Goal: Participate in discussion: Engage in conversation with other users on a specific topic

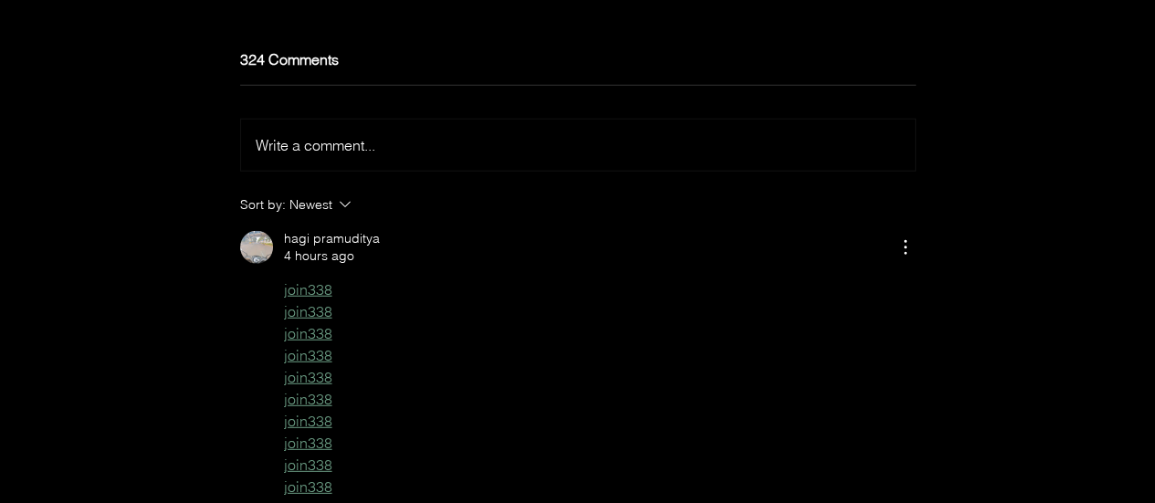
scroll to position [5695, 0]
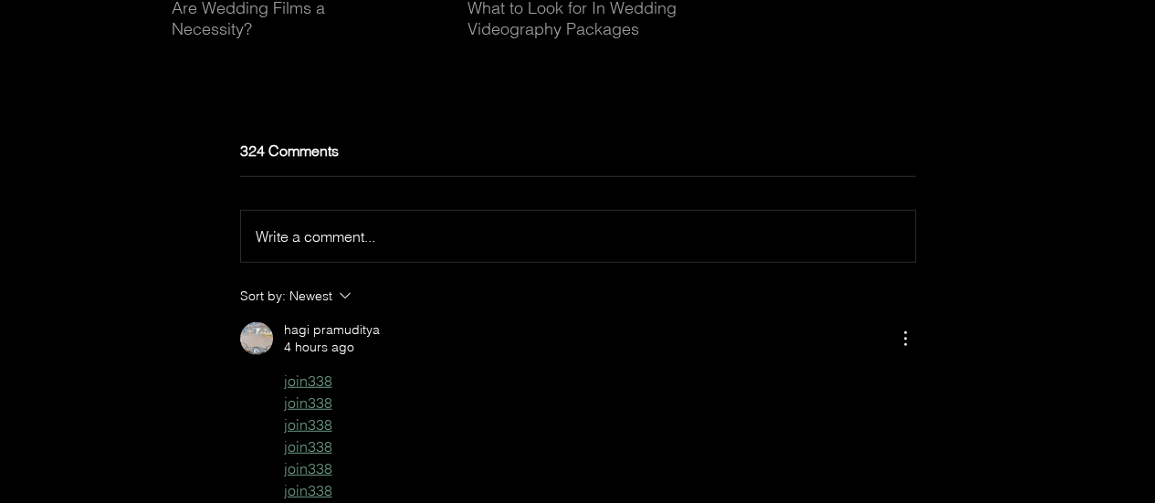
click at [365, 246] on span "Write a comment..." at bounding box center [316, 236] width 120 height 18
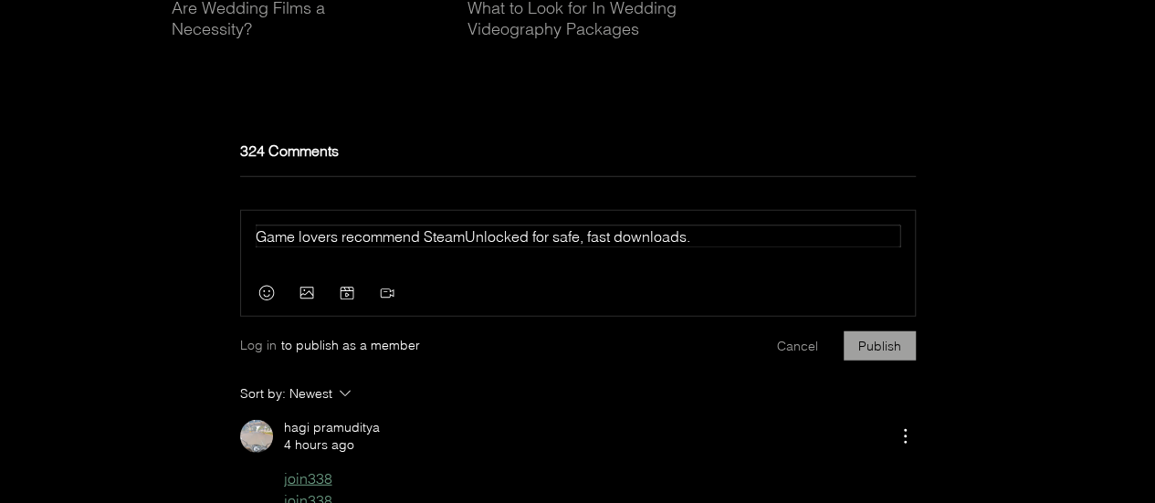
click at [484, 246] on span "Game lovers recommend SteamUnlocked for safe, fast downloads." at bounding box center [473, 236] width 435 height 18
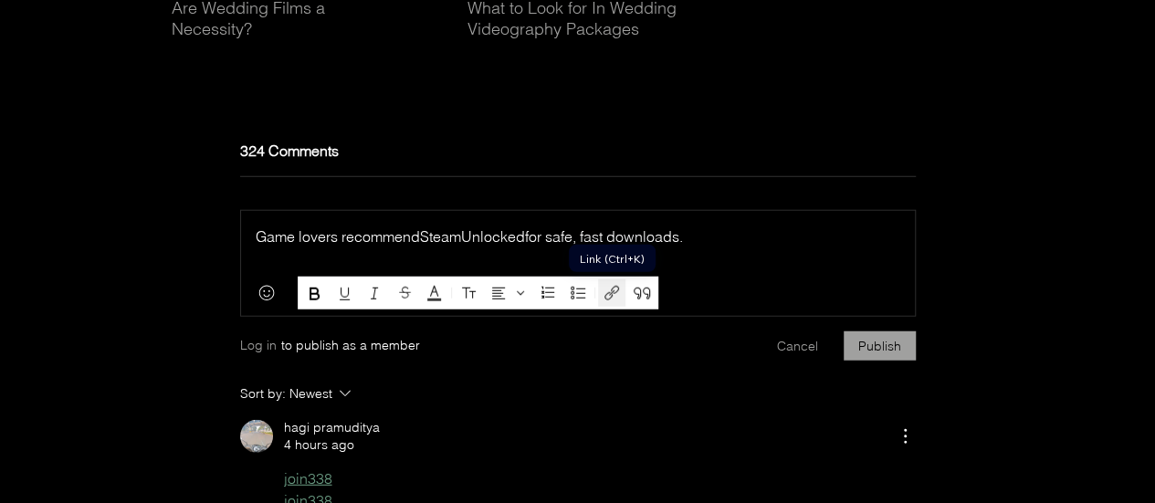
click at [617, 291] on icon "Link (Ctrl+K)" at bounding box center [612, 293] width 22 height 22
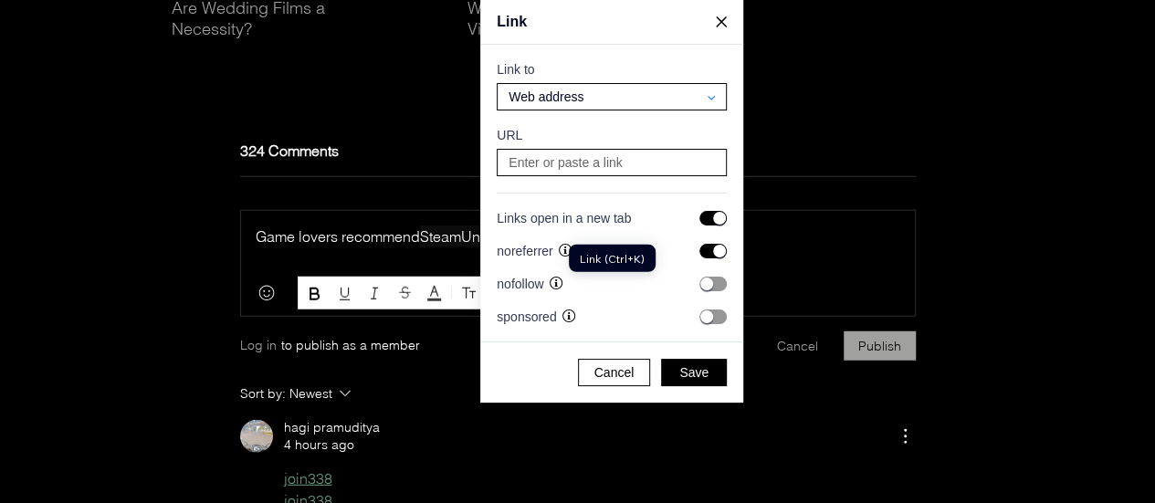
scroll to position [3643, 3490]
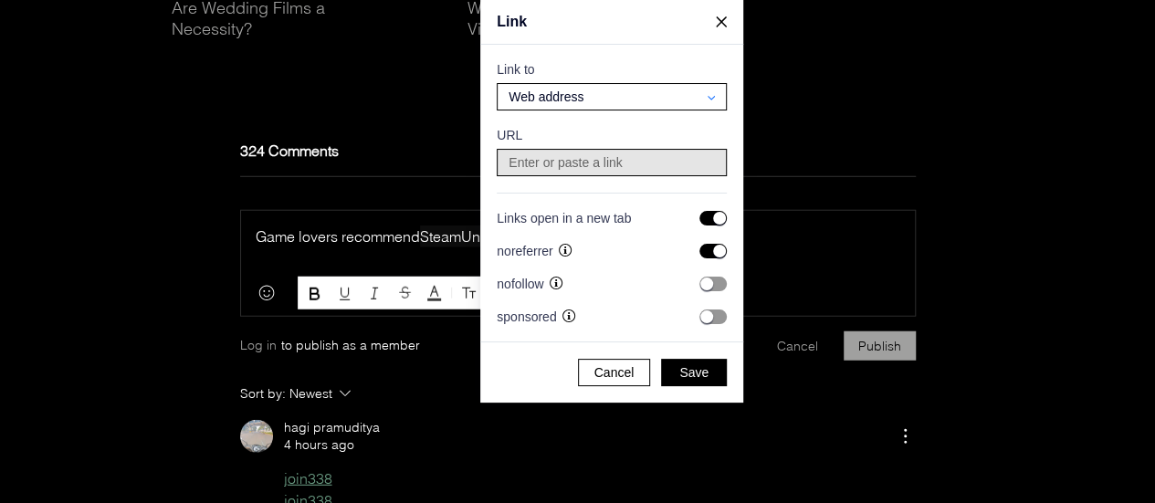
click at [579, 153] on input at bounding box center [611, 163] width 217 height 26
click at [576, 163] on input at bounding box center [611, 163] width 217 height 26
paste input "[URL][DOMAIN_NAME]"
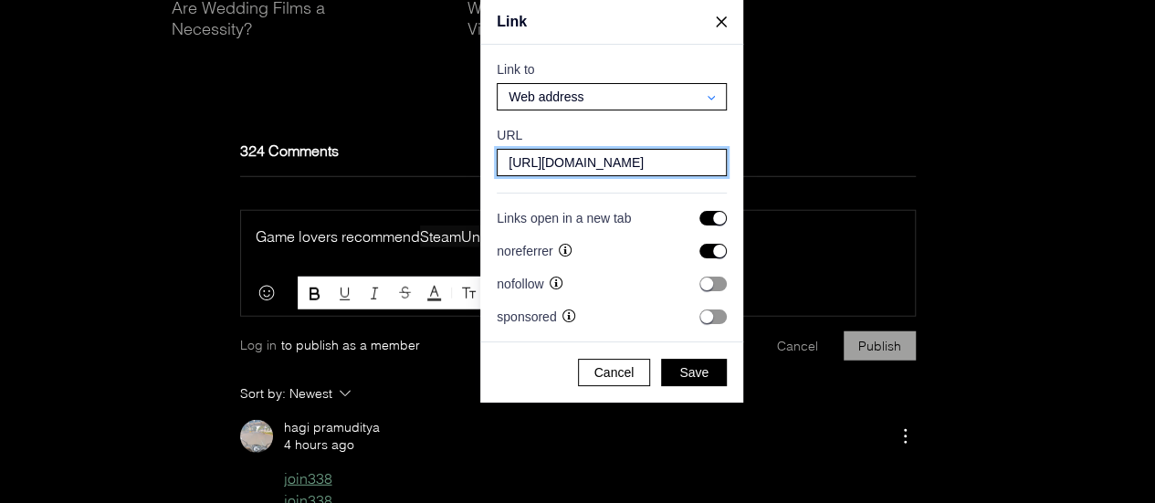
type input "[URL][DOMAIN_NAME]"
click at [716, 251] on input "checkbox" at bounding box center [713, 251] width 27 height 15
checkbox input "false"
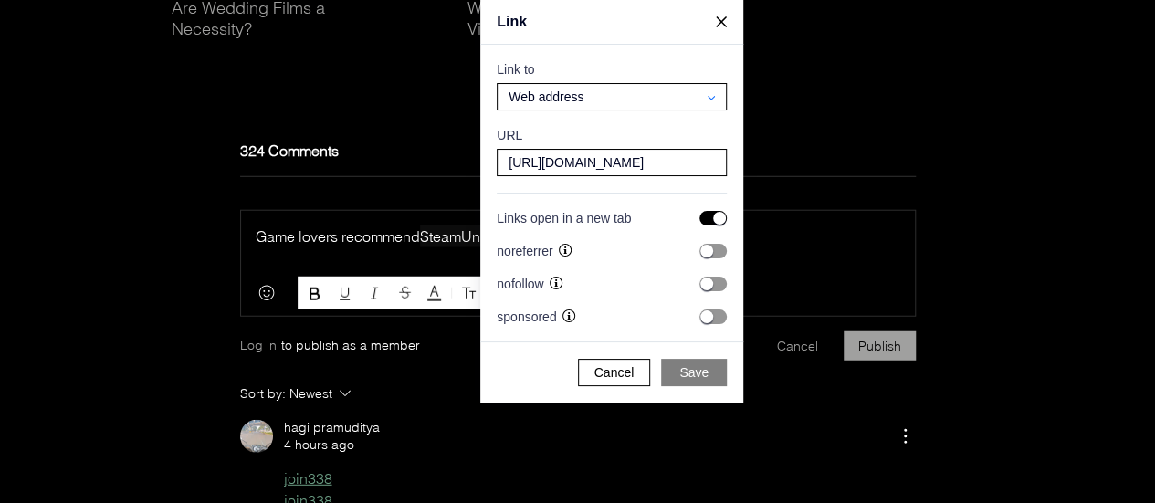
drag, startPoint x: 712, startPoint y: 348, endPoint x: 705, endPoint y: 361, distance: 14.7
click at [710, 353] on div "Cancel Save" at bounding box center [611, 372] width 263 height 60
click at [702, 364] on button "Save" at bounding box center [694, 372] width 66 height 27
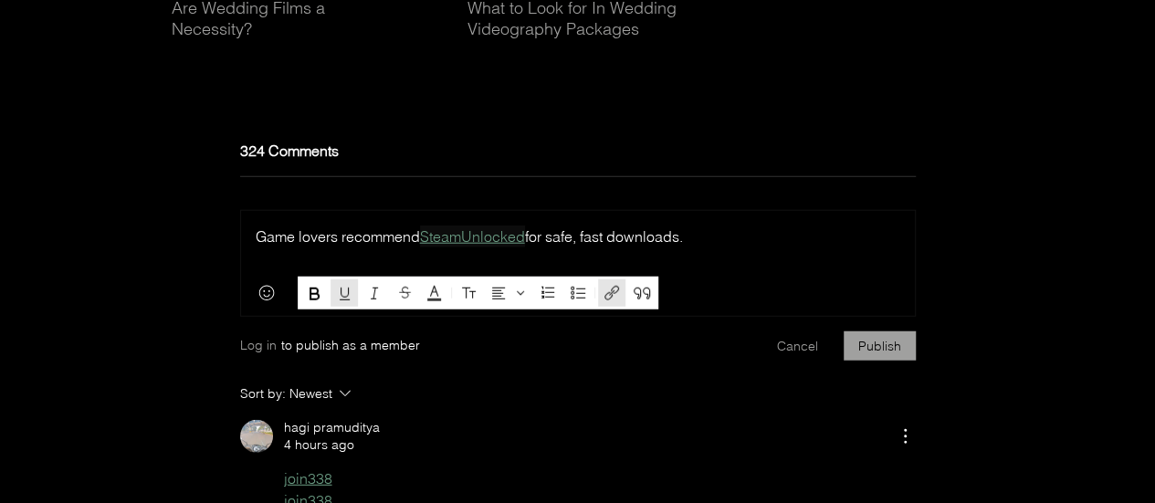
click at [701, 271] on div "Game lovers recommend SteamUnlocked for safe, fast downloads. Press Esc to exit…" at bounding box center [578, 241] width 674 height 60
click at [711, 248] on p "Game lovers recommend SteamUnlocked for safe, fast downloads." at bounding box center [578, 237] width 645 height 22
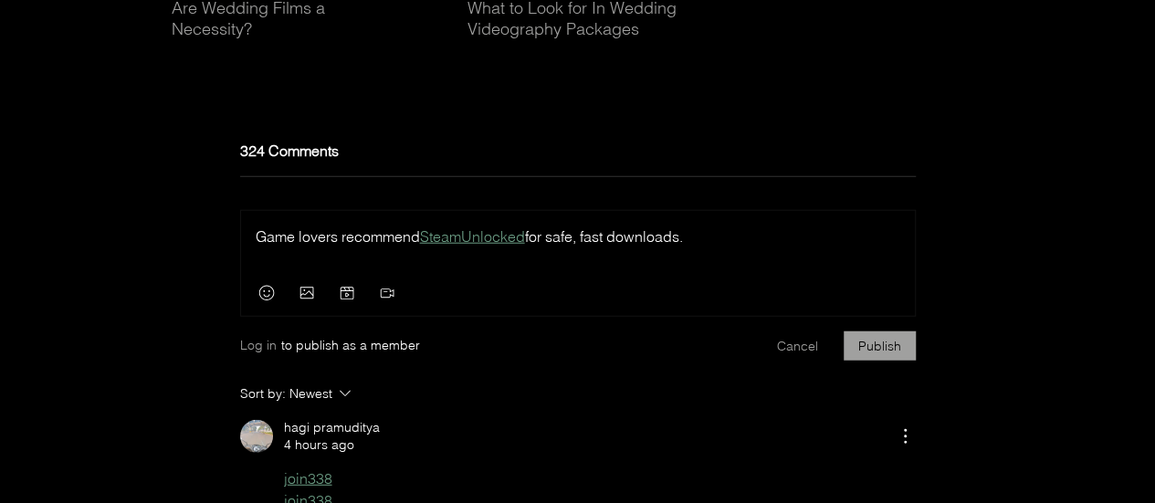
click at [848, 348] on div "Game lovers recommend SteamUnlocked for safe, fast downloads. Press Esc to exit…" at bounding box center [578, 289] width 676 height 158
click at [863, 361] on button "Publish" at bounding box center [880, 346] width 72 height 29
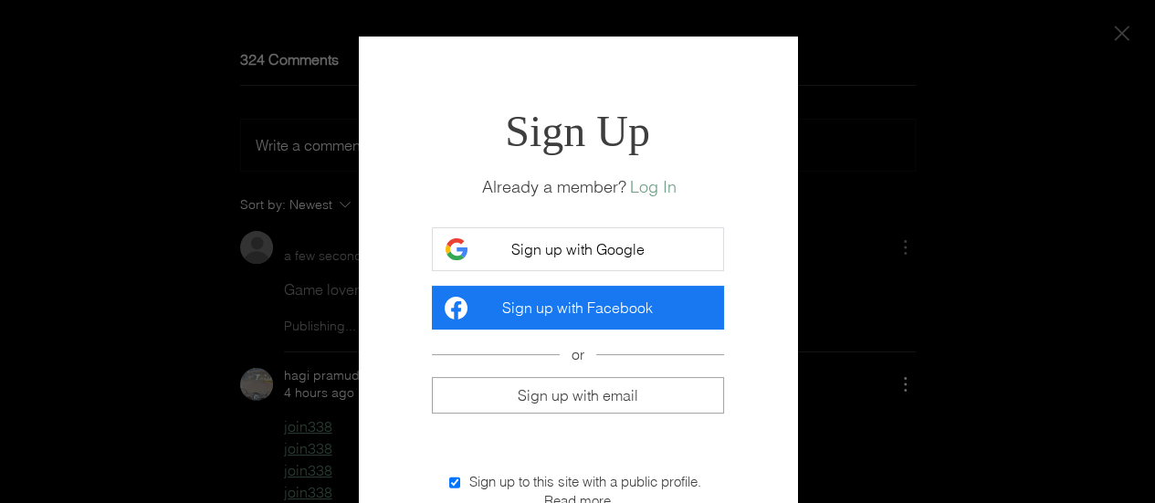
scroll to position [0, 0]
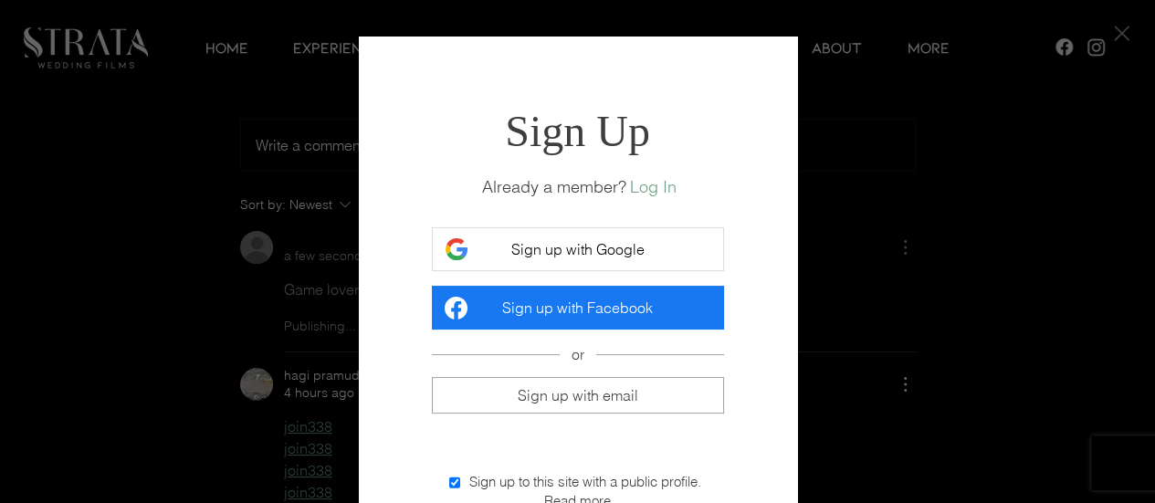
click at [582, 246] on span "Sign up with Google" at bounding box center [577, 249] width 133 height 18
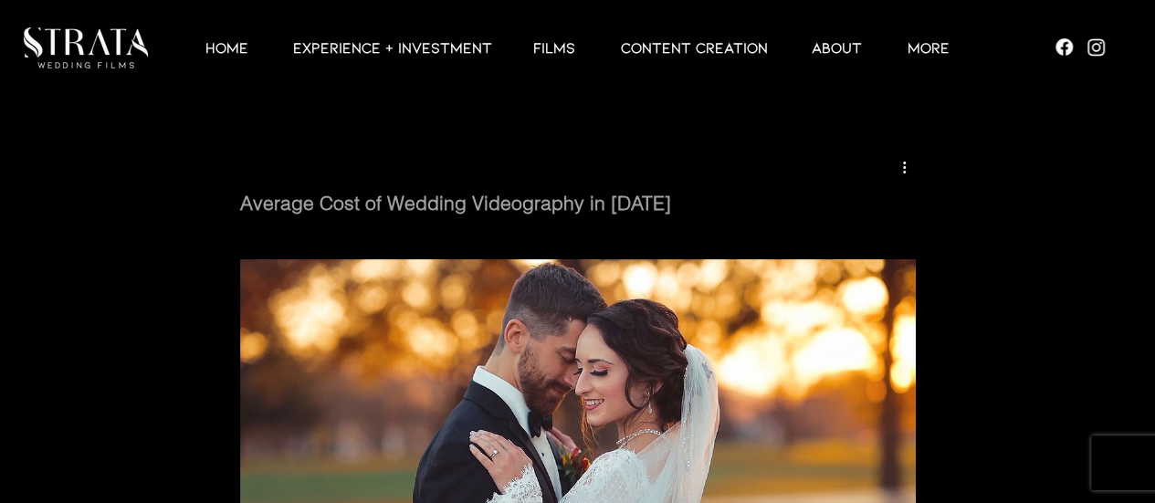
scroll to position [5787, 0]
